Goal: Task Accomplishment & Management: Use online tool/utility

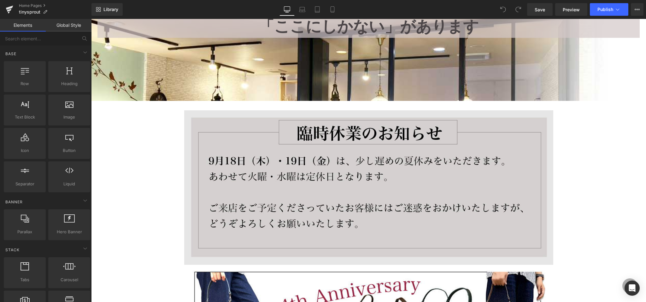
scroll to position [130, 0]
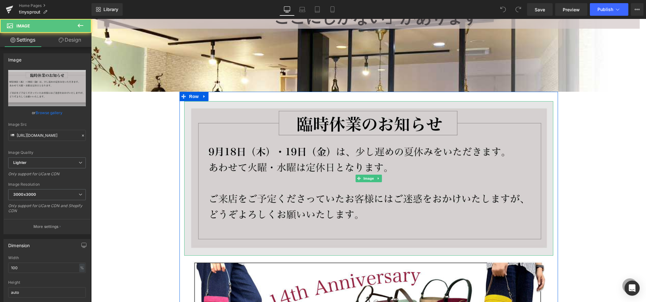
click at [305, 154] on img at bounding box center [368, 178] width 369 height 155
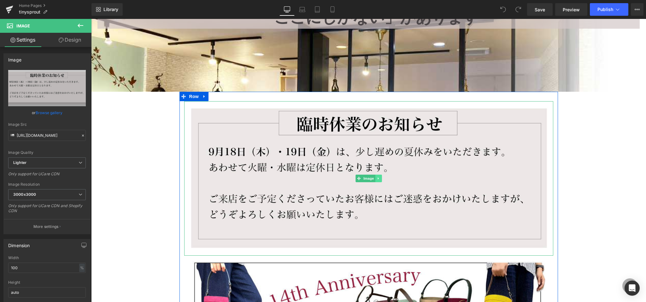
click at [380, 179] on icon at bounding box center [378, 179] width 3 height 4
click at [382, 179] on icon at bounding box center [381, 179] width 3 height 4
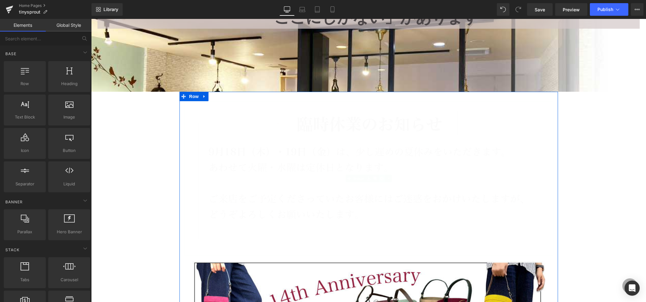
scroll to position [3846, 555]
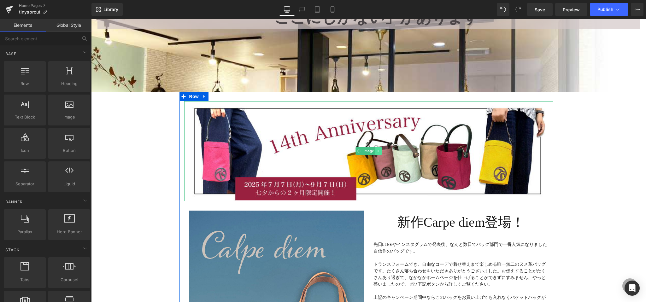
click at [380, 151] on icon at bounding box center [378, 151] width 3 height 4
click at [381, 151] on icon at bounding box center [381, 151] width 3 height 3
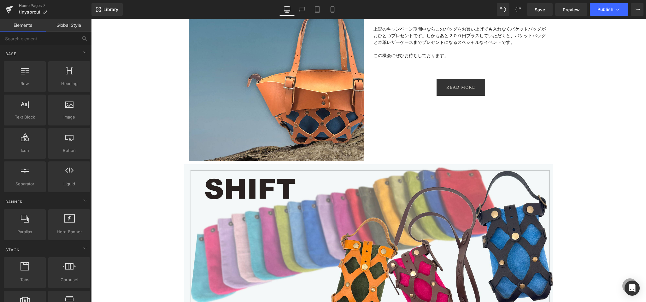
scroll to position [298, 0]
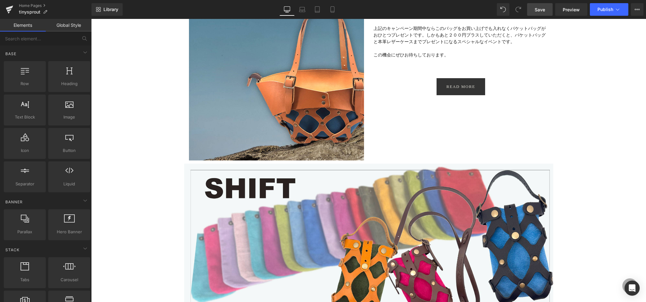
click at [543, 12] on span "Save" at bounding box center [540, 9] width 10 height 7
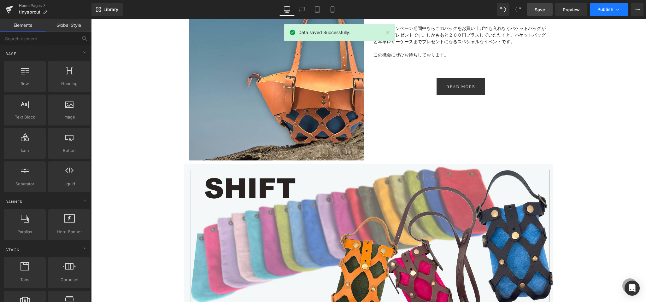
click at [598, 9] on span "Publish" at bounding box center [606, 9] width 16 height 5
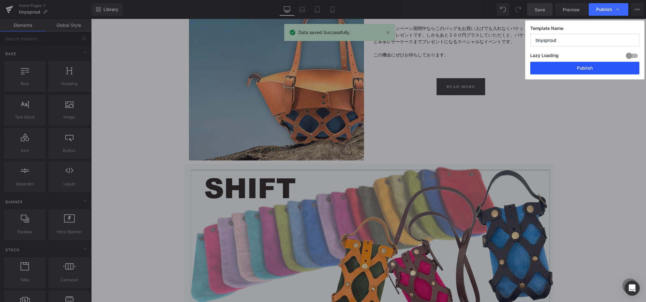
click at [573, 68] on button "Publish" at bounding box center [584, 68] width 109 height 13
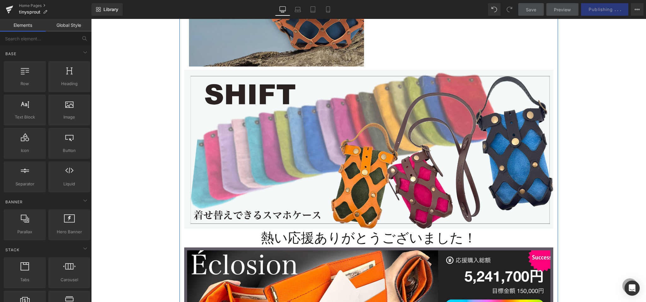
scroll to position [0, 0]
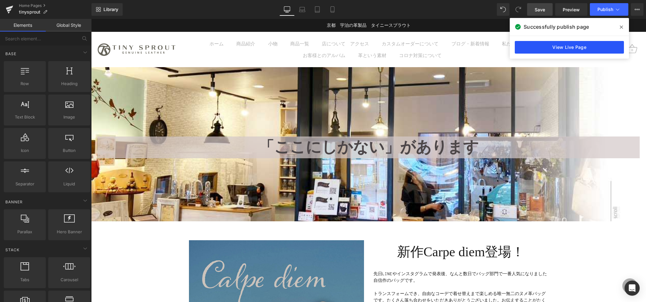
click at [547, 53] on link "View Live Page" at bounding box center [569, 47] width 109 height 13
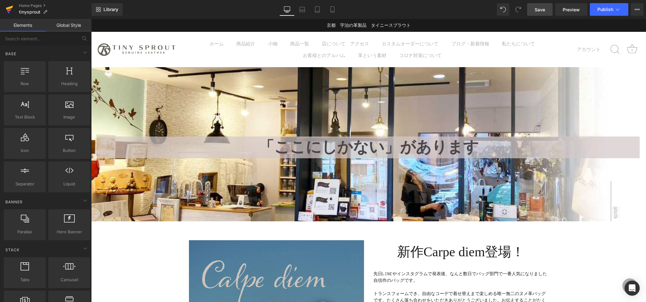
click at [9, 9] on icon at bounding box center [9, 8] width 7 height 4
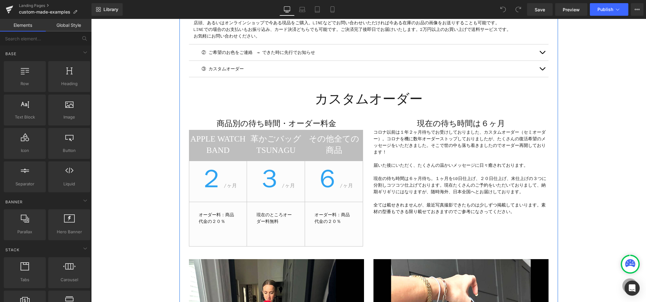
scroll to position [289, 0]
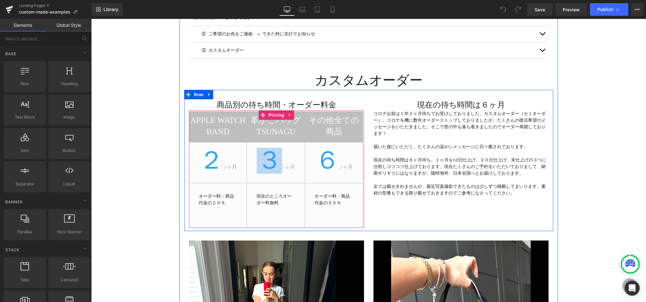
drag, startPoint x: 265, startPoint y: 156, endPoint x: 271, endPoint y: 157, distance: 6.1
click at [271, 157] on span "３" at bounding box center [269, 161] width 25 height 26
click at [266, 163] on span "３" at bounding box center [269, 161] width 25 height 26
click at [263, 113] on icon at bounding box center [263, 115] width 4 height 5
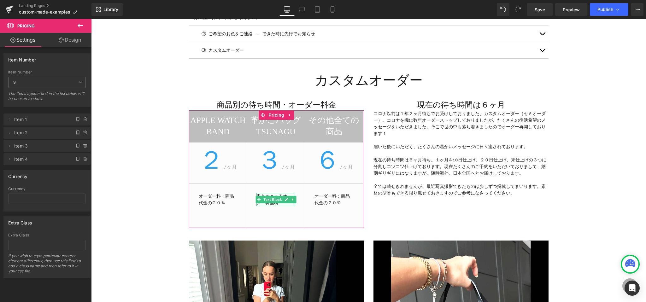
click at [16, 135] on span "Item 2" at bounding box center [40, 133] width 53 height 12
click at [9, 133] on icon at bounding box center [9, 132] width 5 height 5
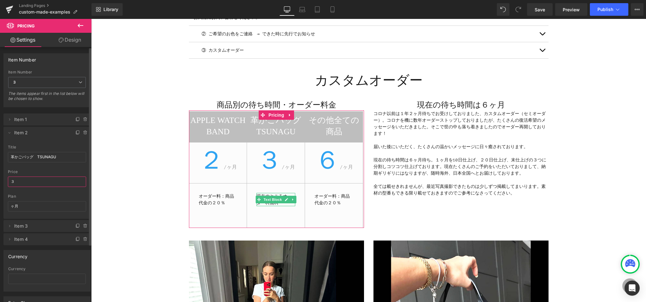
click at [21, 182] on input "３" at bounding box center [47, 182] width 78 height 10
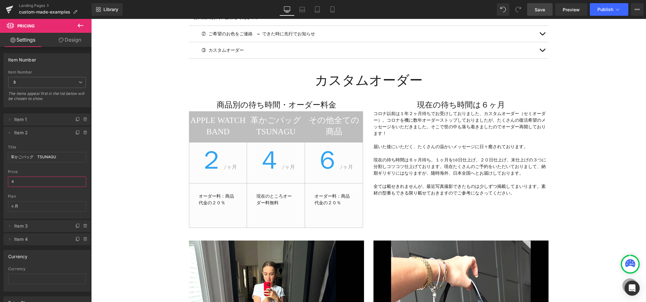
type input "４"
click at [537, 8] on span "Save" at bounding box center [540, 9] width 10 height 7
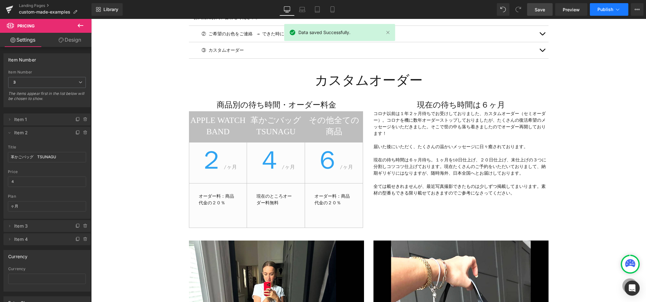
click at [611, 10] on span "Publish" at bounding box center [606, 9] width 16 height 5
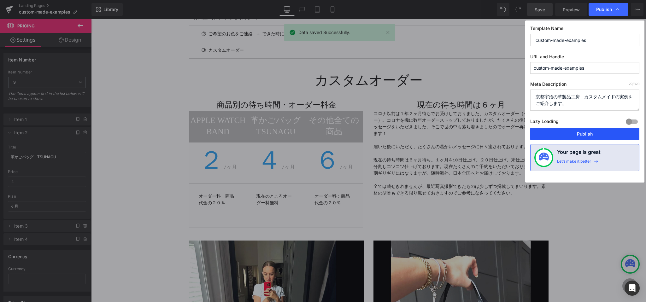
click at [570, 137] on button "Publish" at bounding box center [584, 134] width 109 height 13
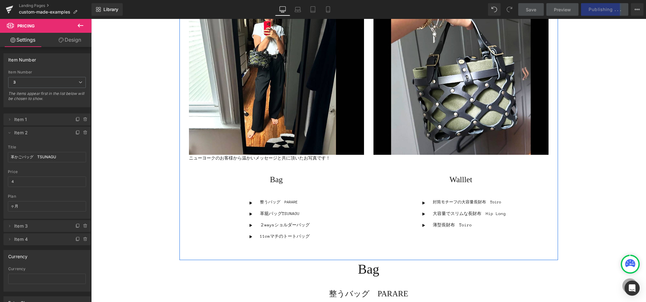
scroll to position [552, 0]
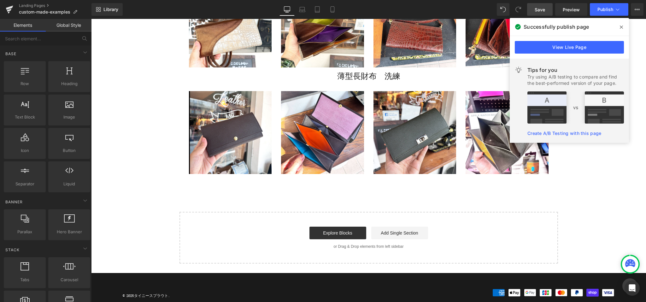
scroll to position [3307, 0]
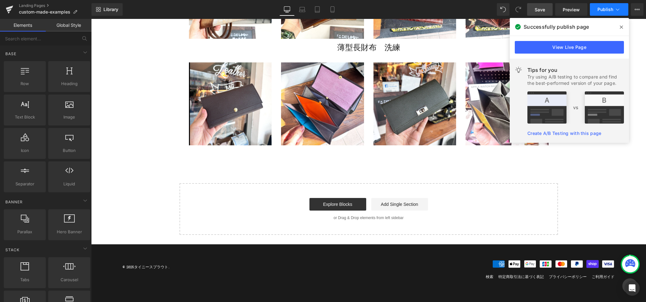
click at [609, 10] on span "Publish" at bounding box center [606, 9] width 16 height 5
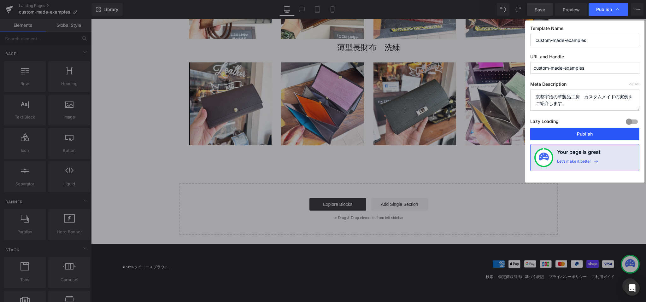
click at [572, 135] on button "Publish" at bounding box center [584, 134] width 109 height 13
